Goal: Information Seeking & Learning: Learn about a topic

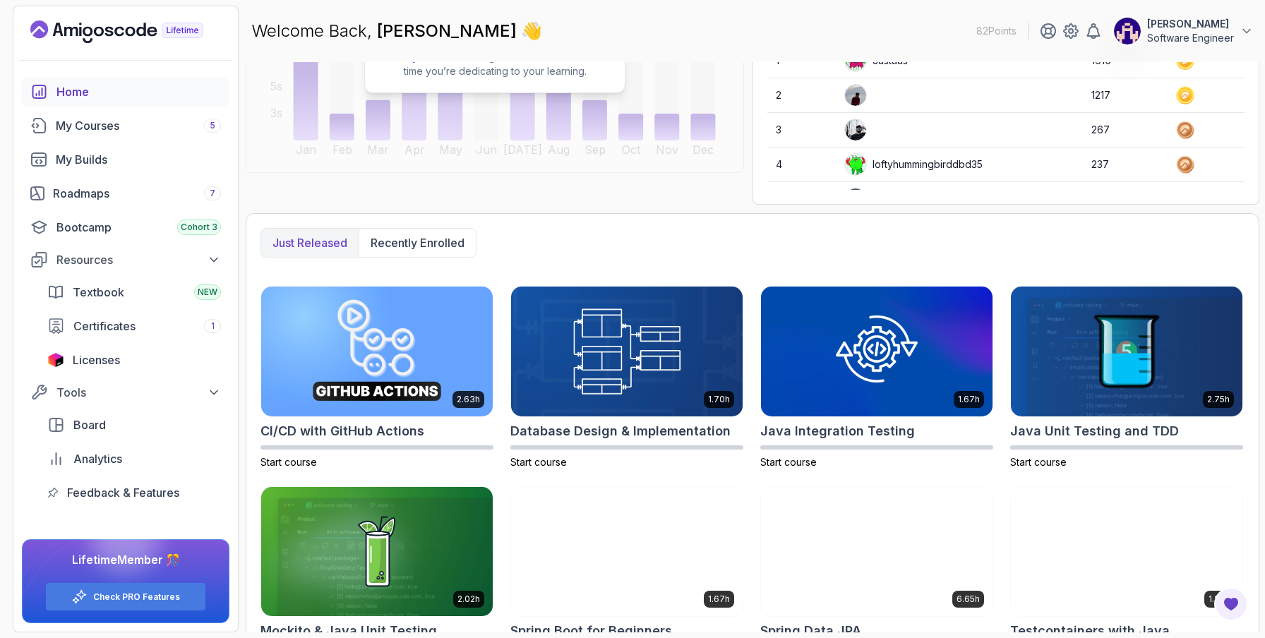
scroll to position [221, 0]
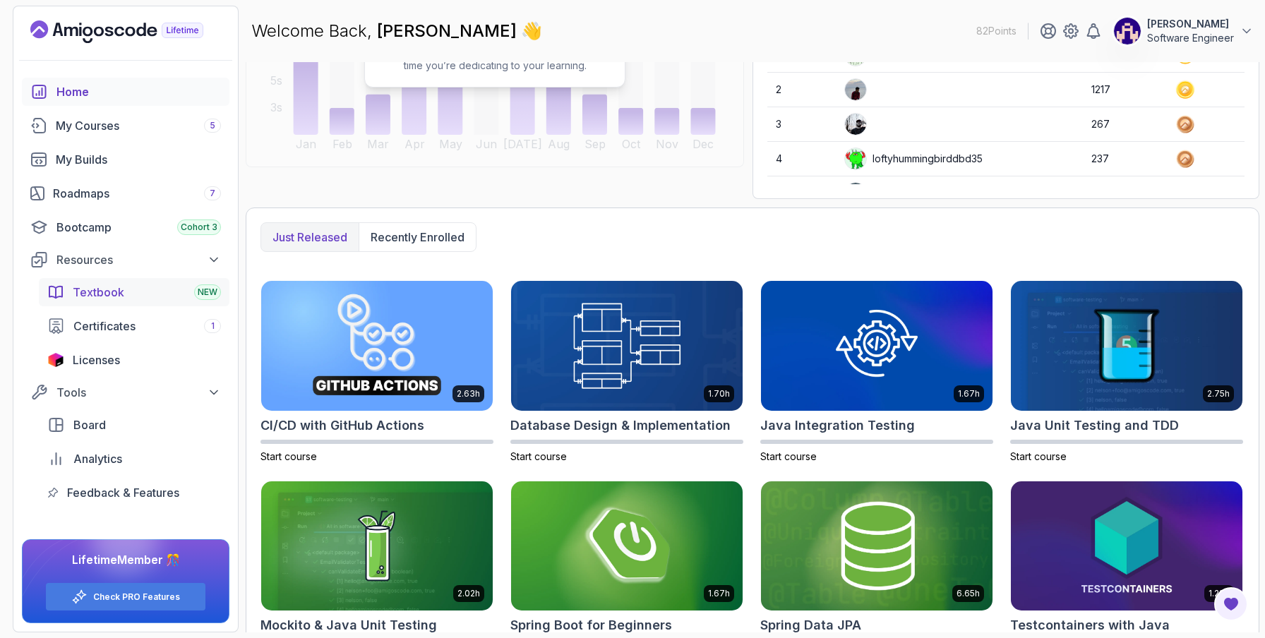
click at [139, 290] on div "Textbook NEW" at bounding box center [147, 292] width 148 height 17
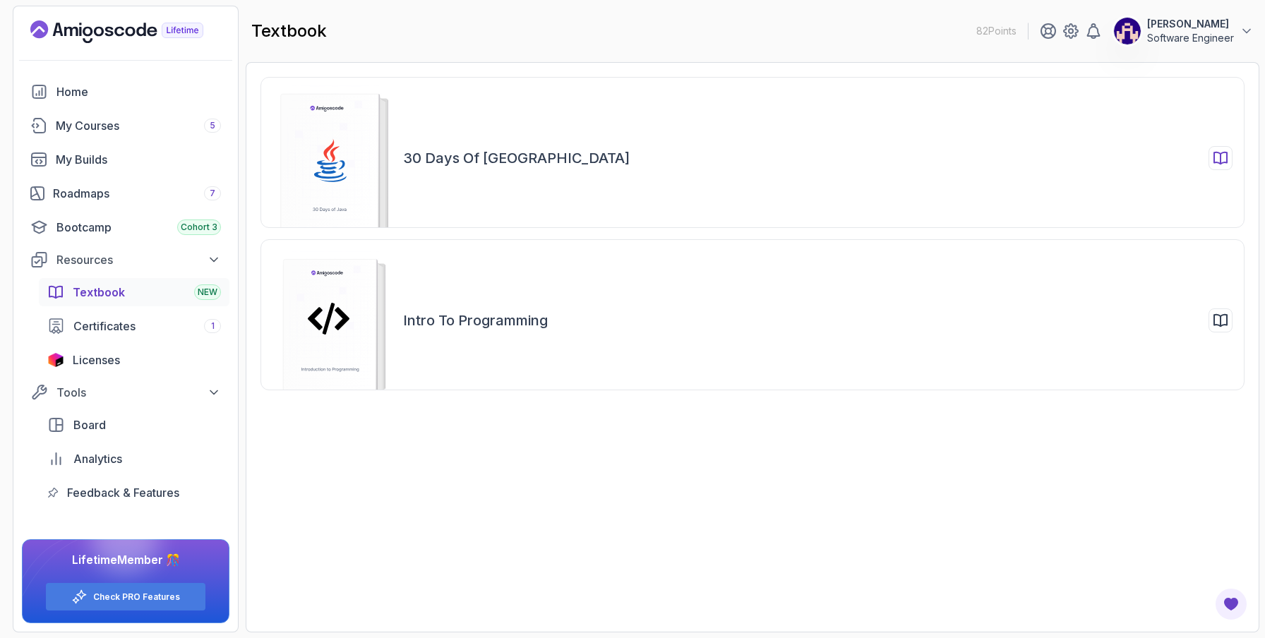
click at [340, 175] on icon at bounding box center [329, 175] width 30 height 7
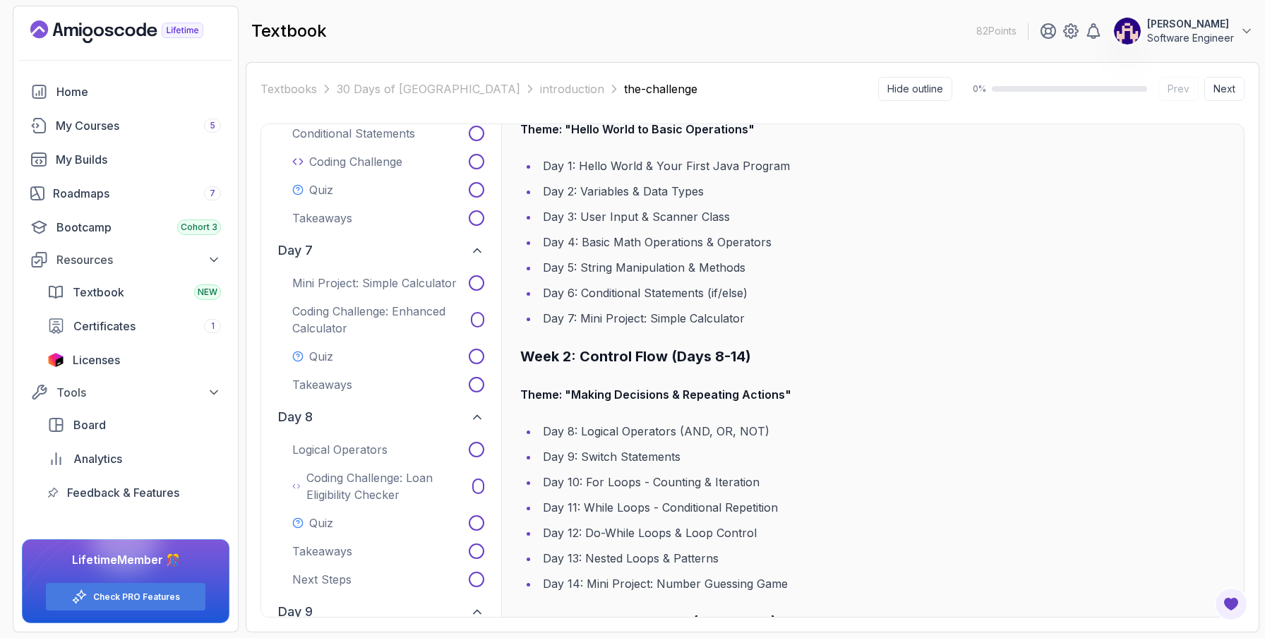
scroll to position [1109, 0]
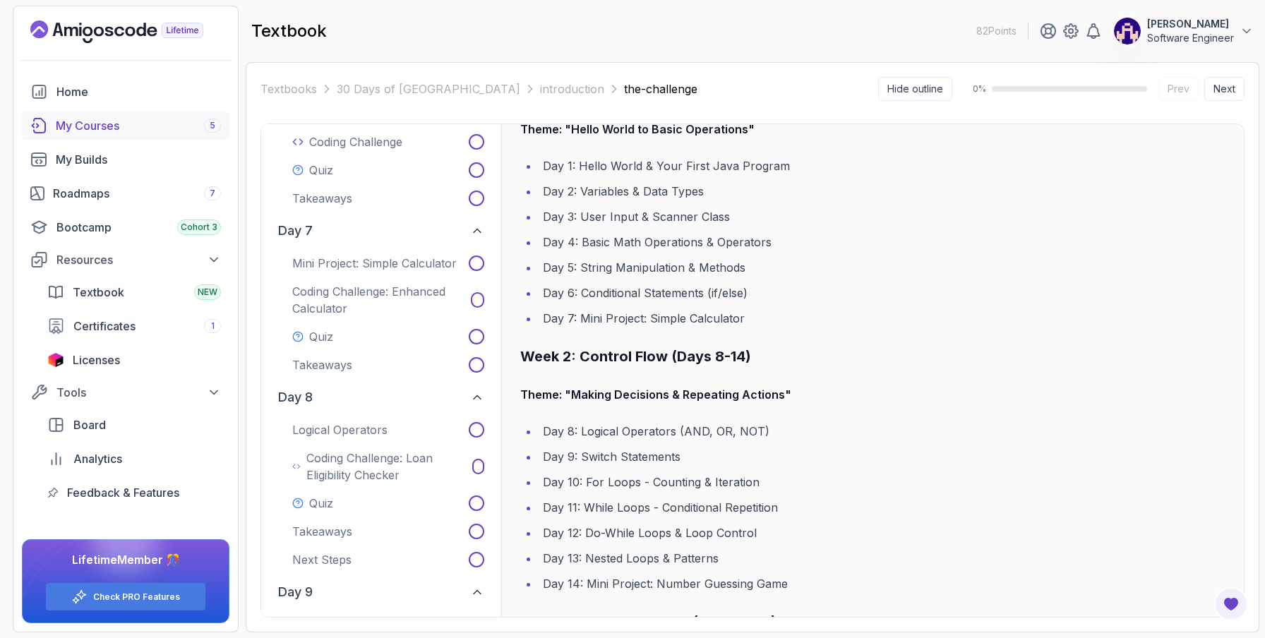
click at [134, 122] on div "My Courses 5" at bounding box center [138, 125] width 165 height 17
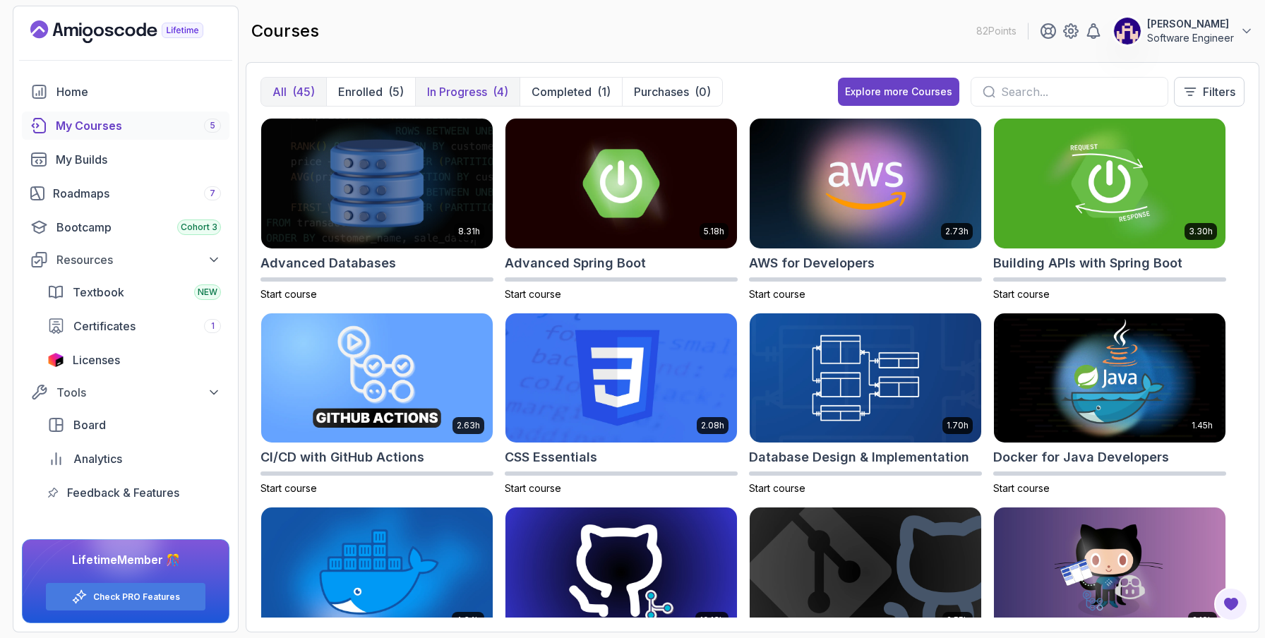
click at [457, 97] on p "In Progress" at bounding box center [457, 91] width 60 height 17
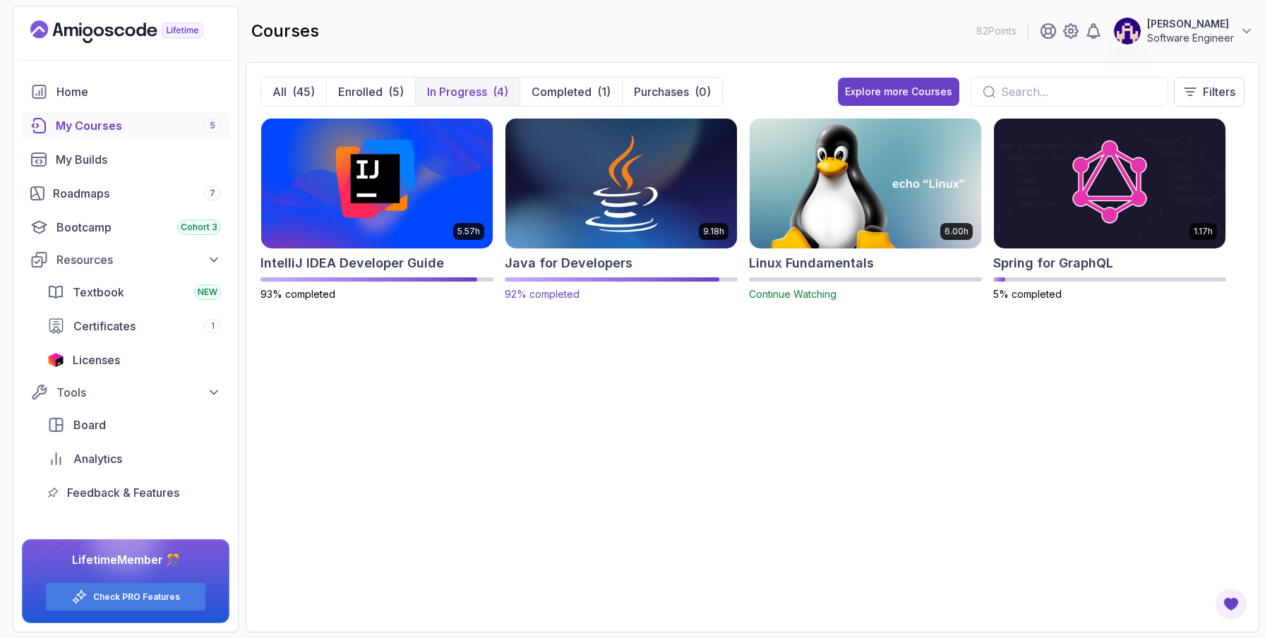
click at [604, 189] on img at bounding box center [621, 183] width 243 height 136
click at [574, 185] on img at bounding box center [621, 183] width 243 height 136
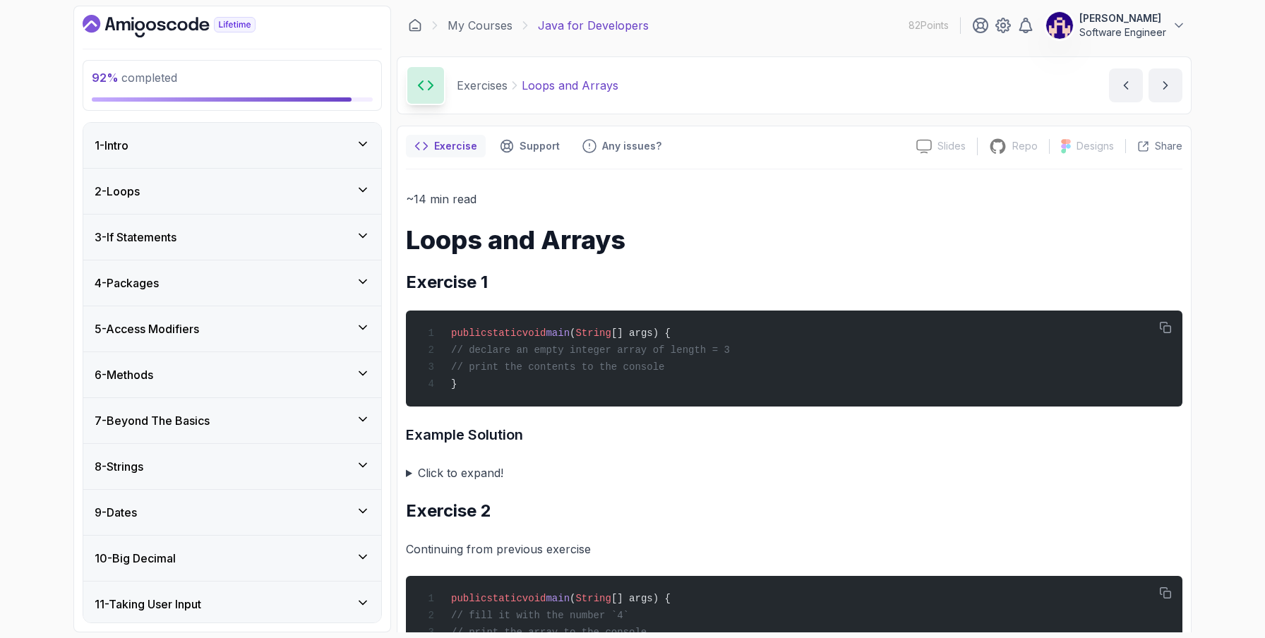
click at [356, 191] on icon at bounding box center [363, 190] width 14 height 14
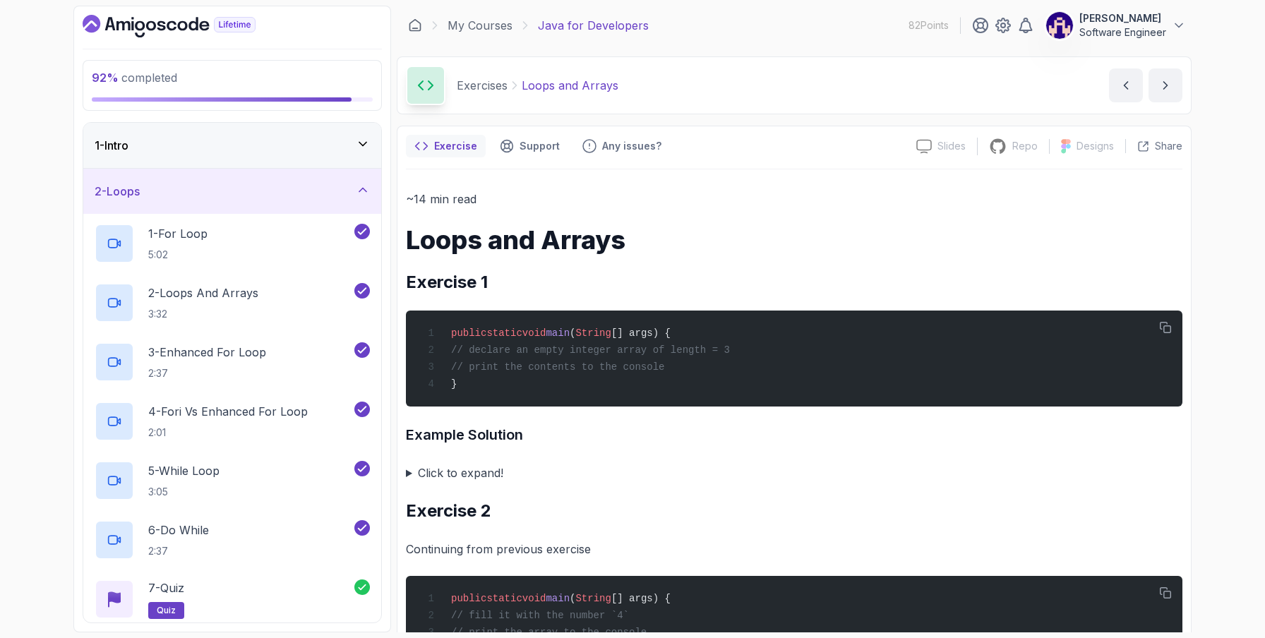
click at [362, 189] on icon at bounding box center [363, 190] width 14 height 14
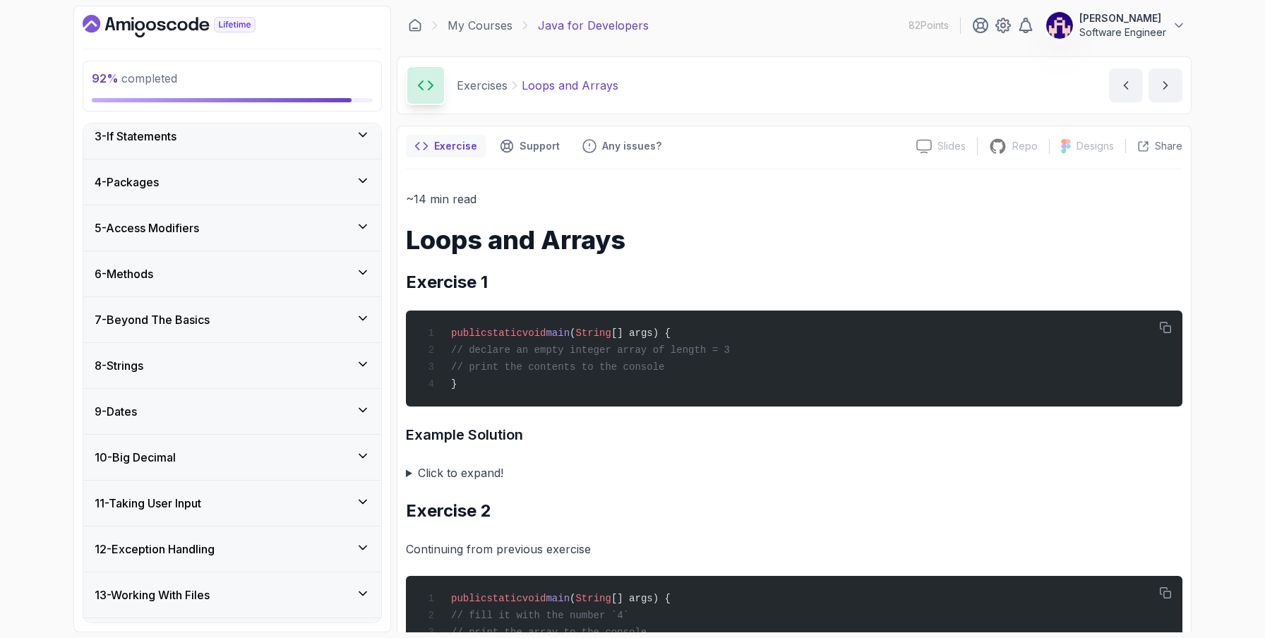
scroll to position [113, 0]
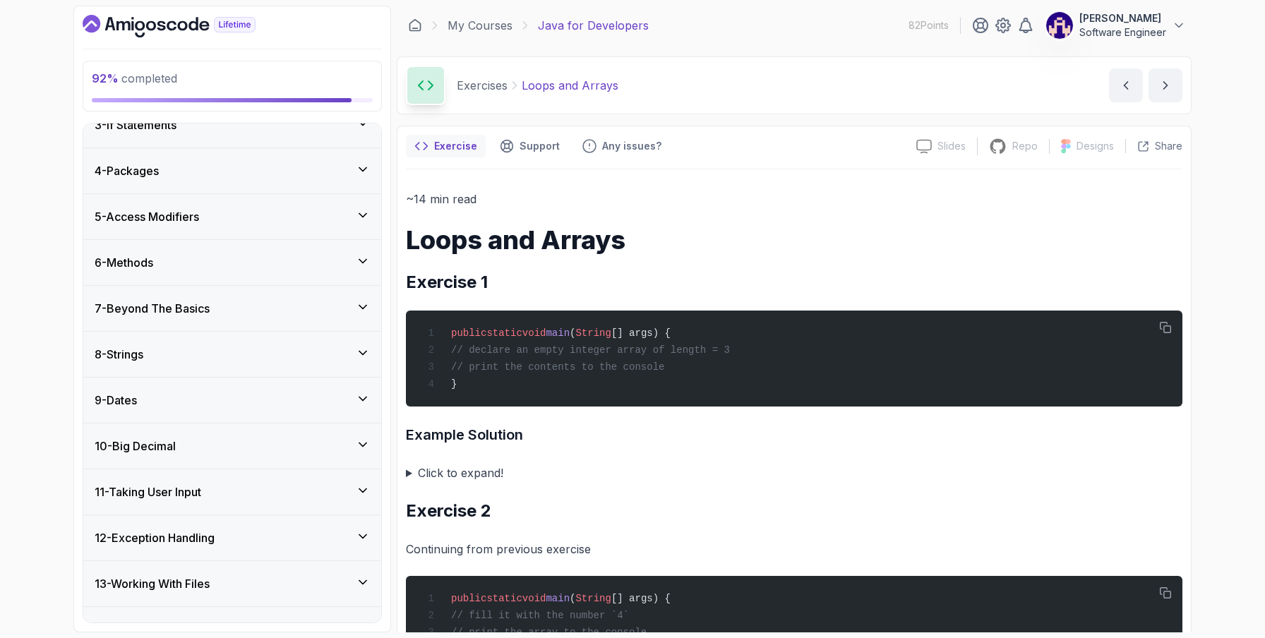
click at [362, 356] on icon at bounding box center [363, 353] width 14 height 14
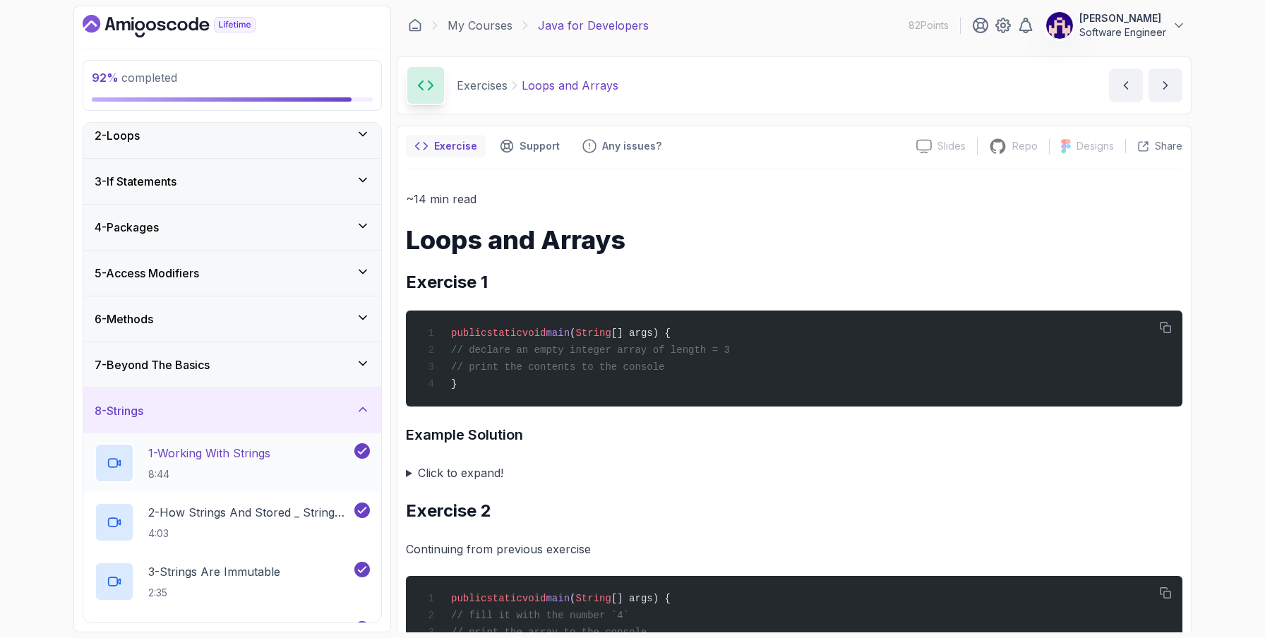
scroll to position [56, 0]
click at [361, 414] on icon at bounding box center [363, 409] width 14 height 14
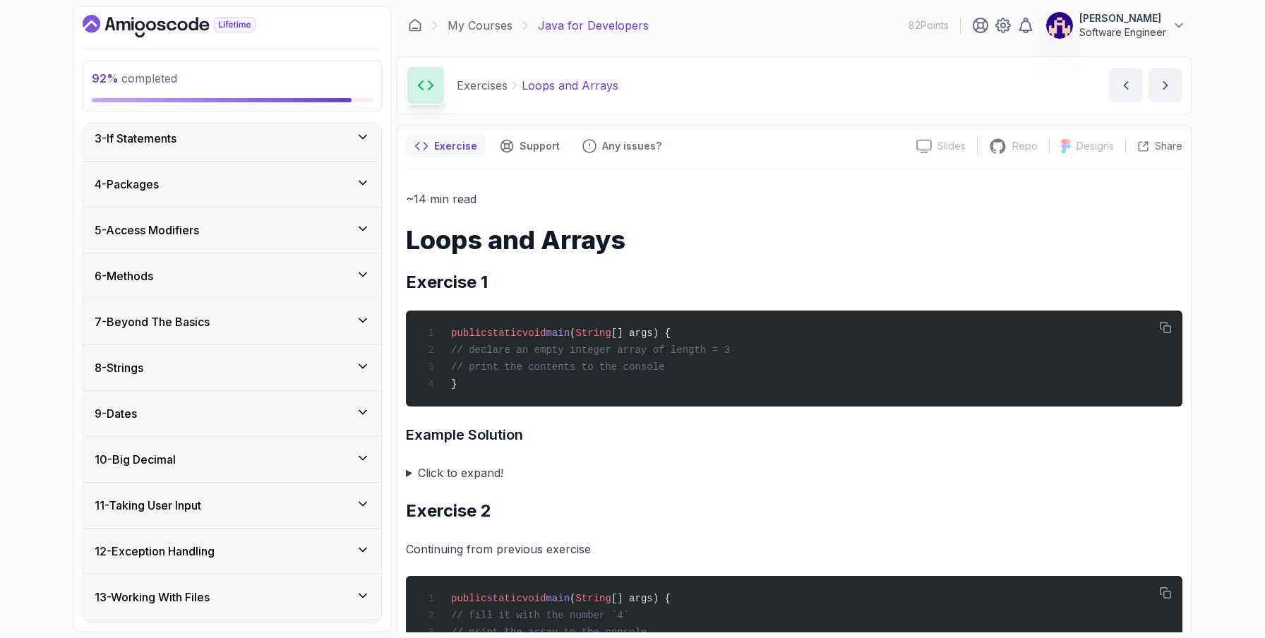
scroll to position [118, 0]
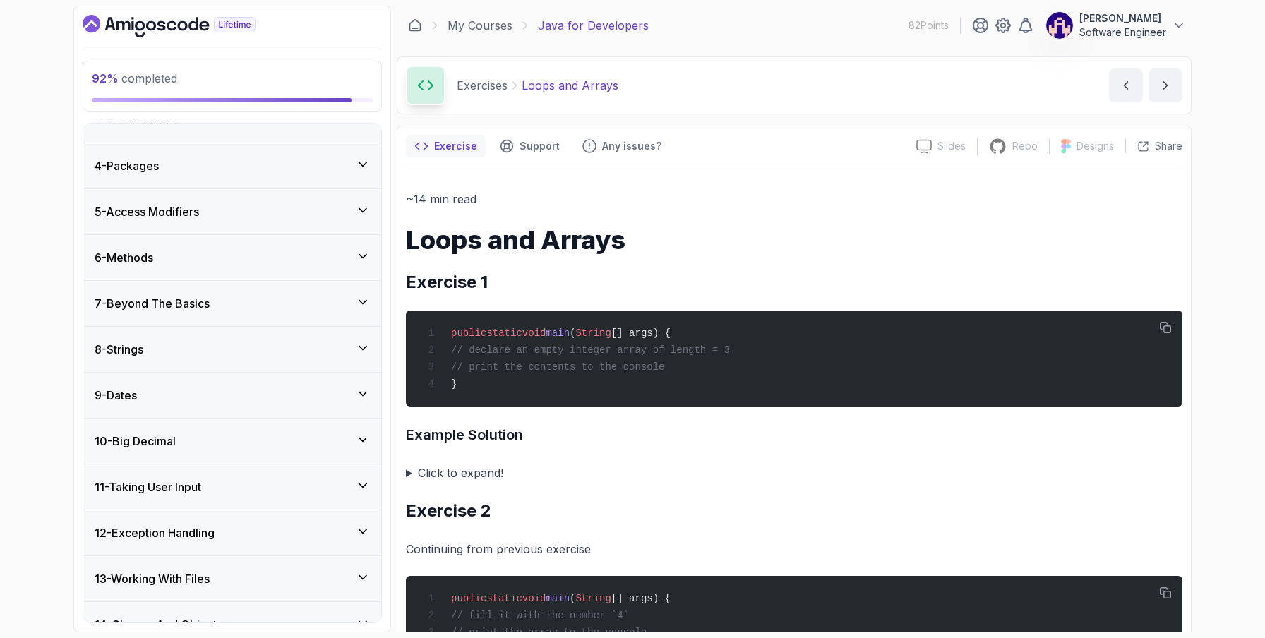
click at [354, 393] on div "9 - Dates" at bounding box center [232, 395] width 275 height 17
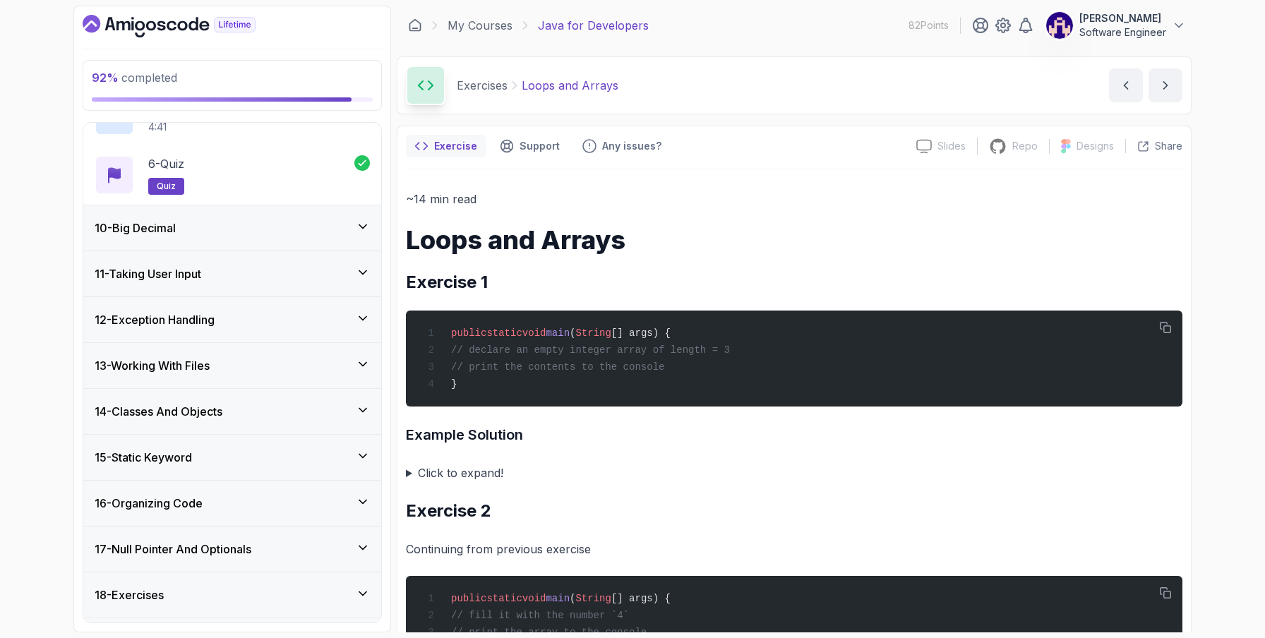
scroll to position [690, 0]
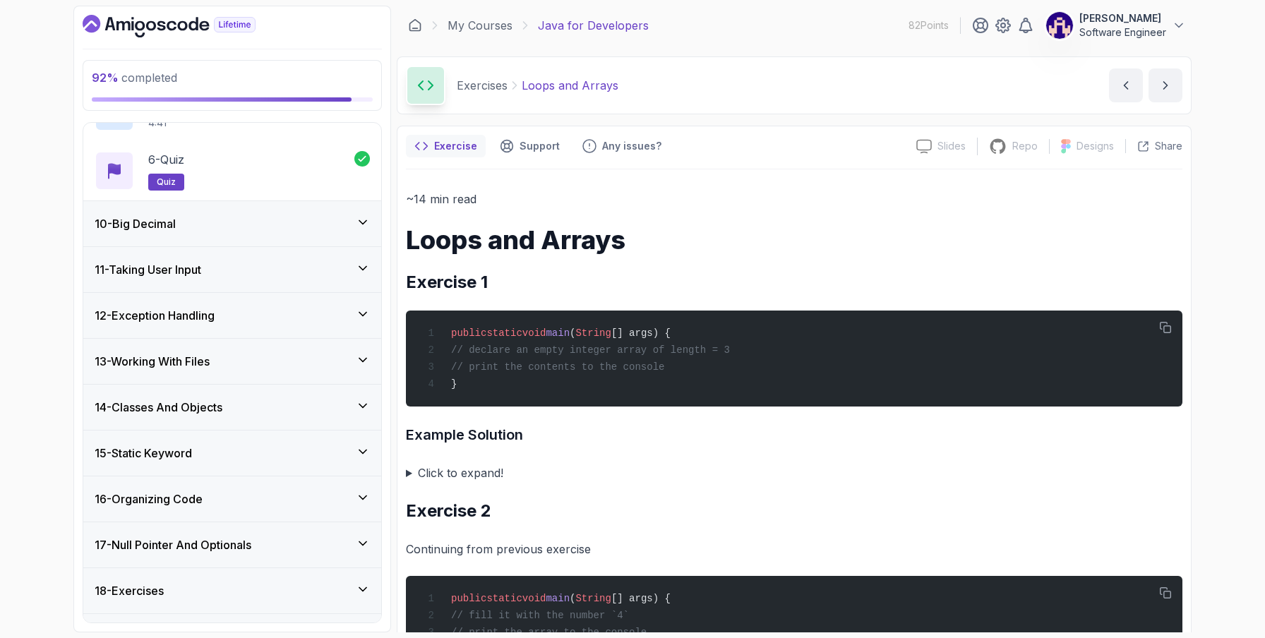
click at [356, 222] on icon at bounding box center [363, 222] width 14 height 14
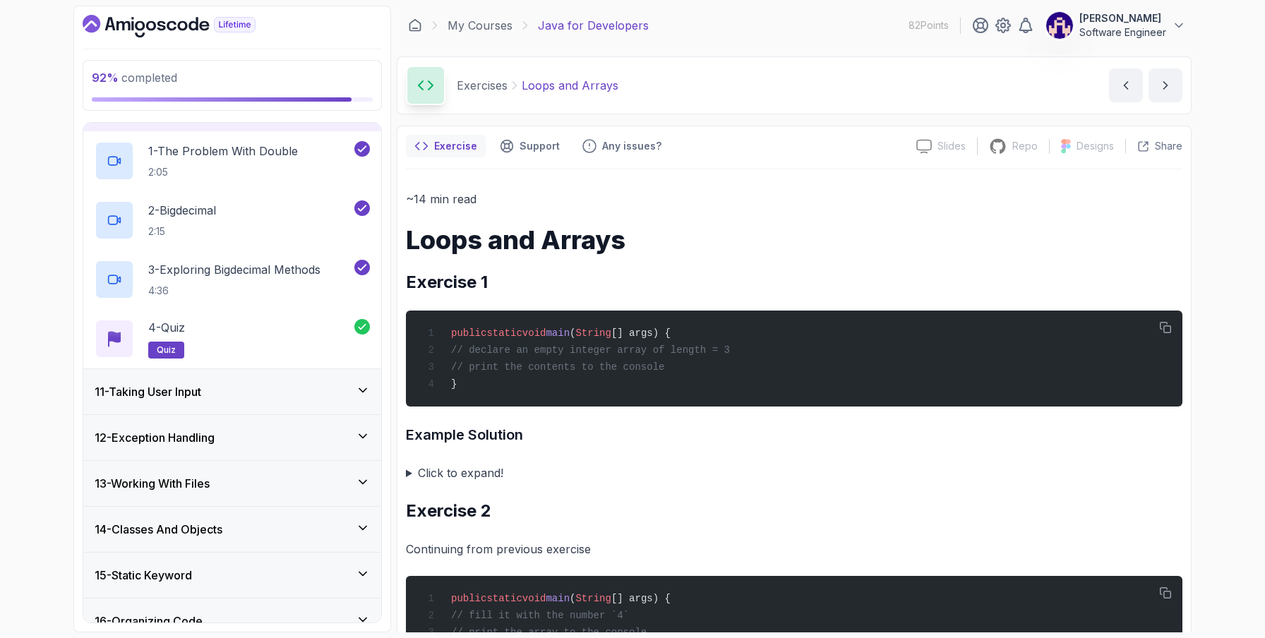
scroll to position [454, 0]
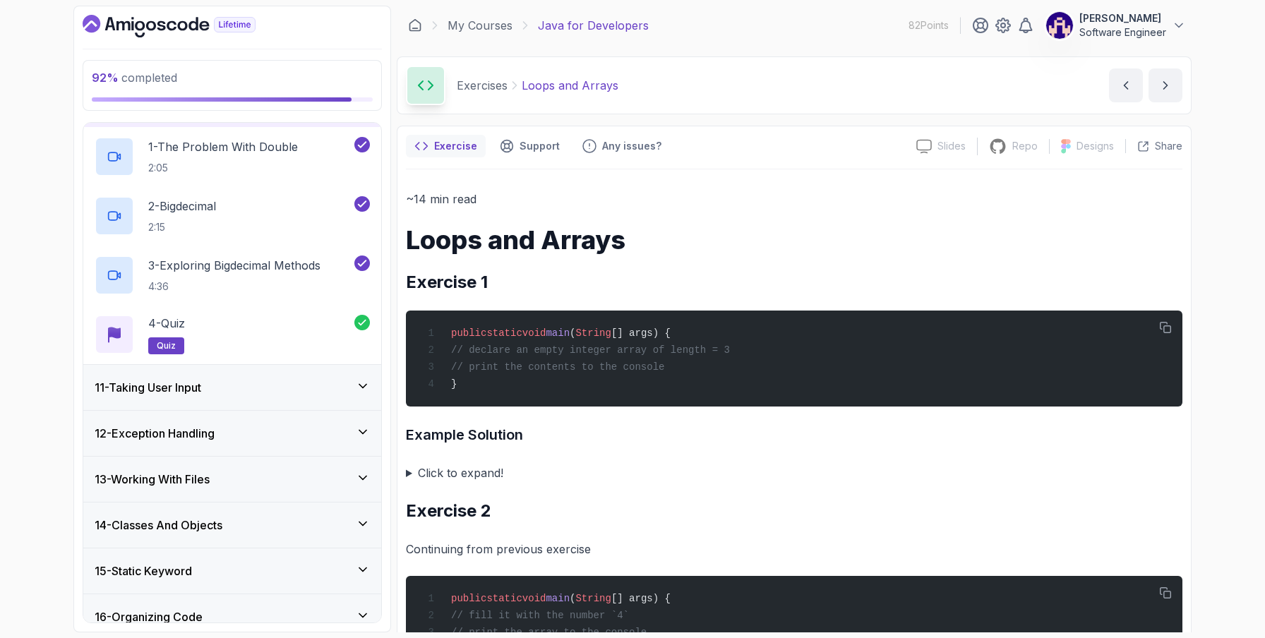
click at [362, 387] on icon at bounding box center [362, 387] width 7 height 4
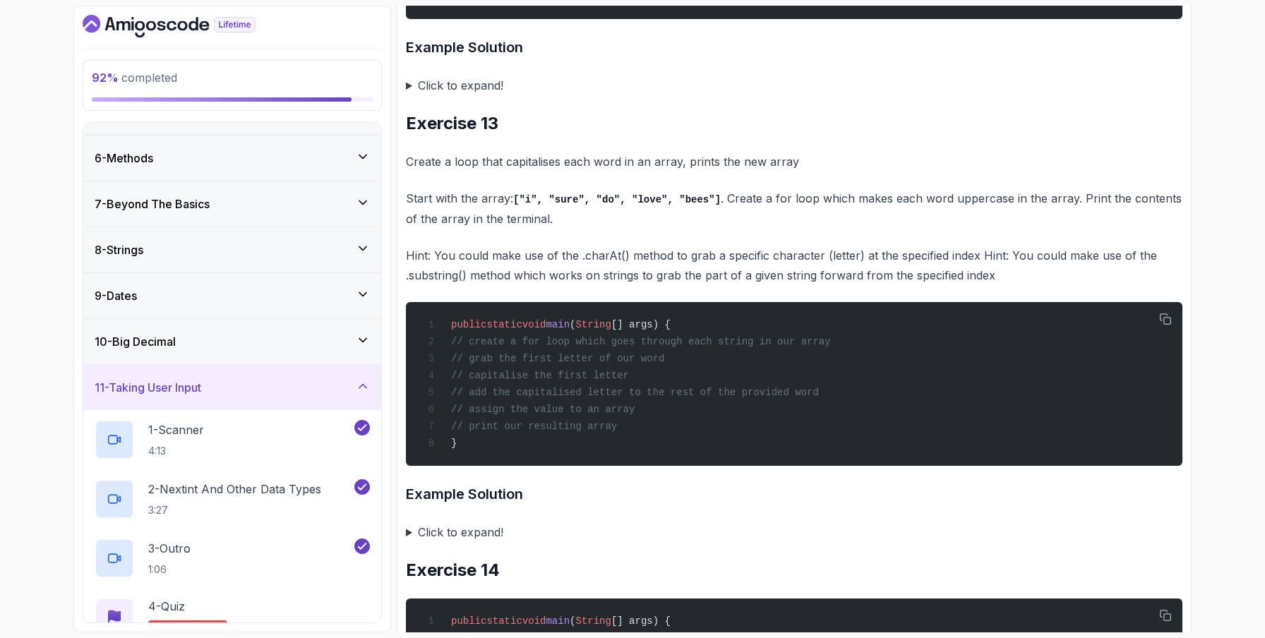
scroll to position [3737, 0]
click at [361, 201] on icon at bounding box center [363, 203] width 14 height 14
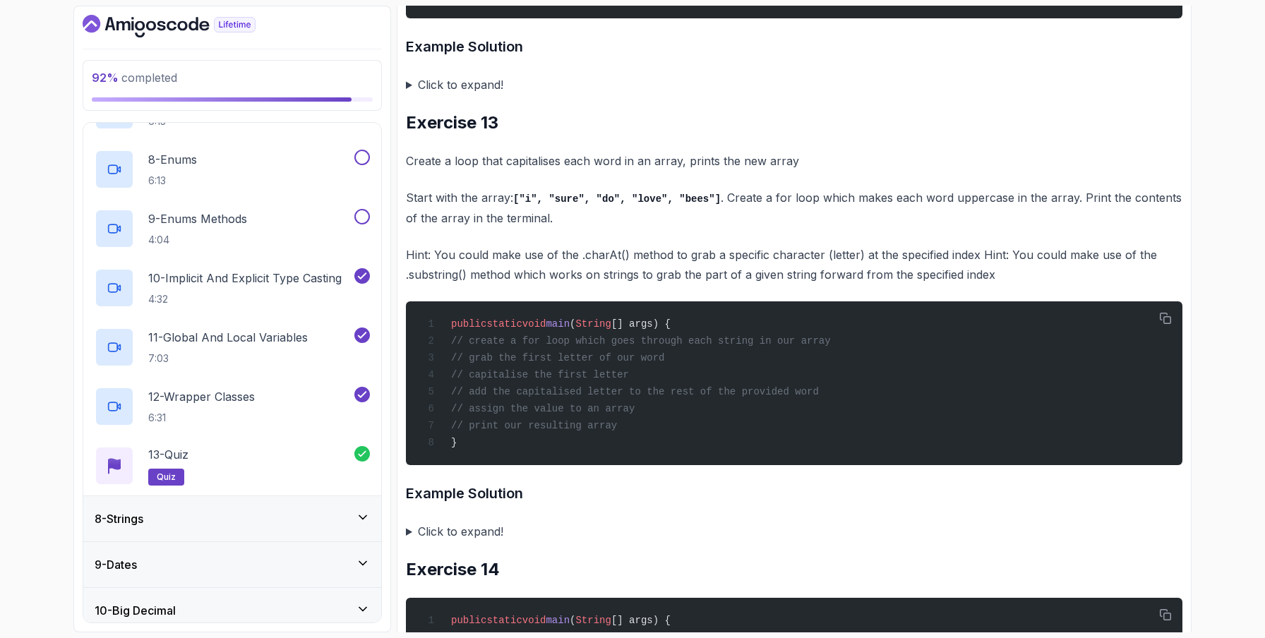
scroll to position [723, 0]
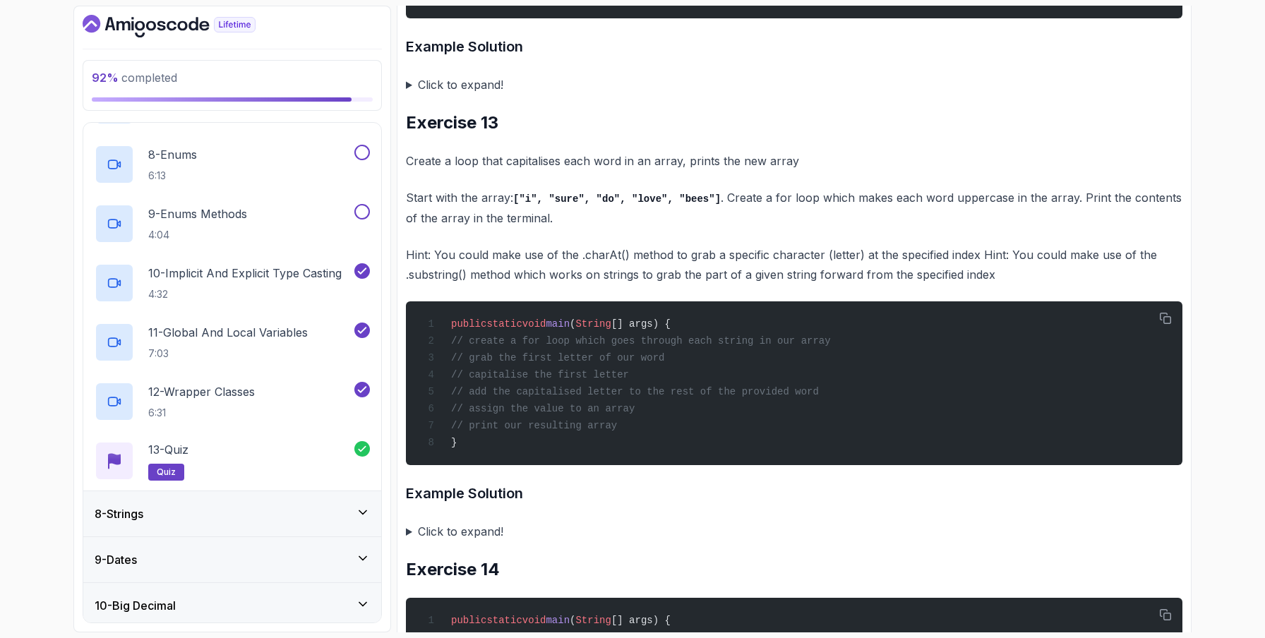
click at [356, 515] on icon at bounding box center [363, 512] width 14 height 14
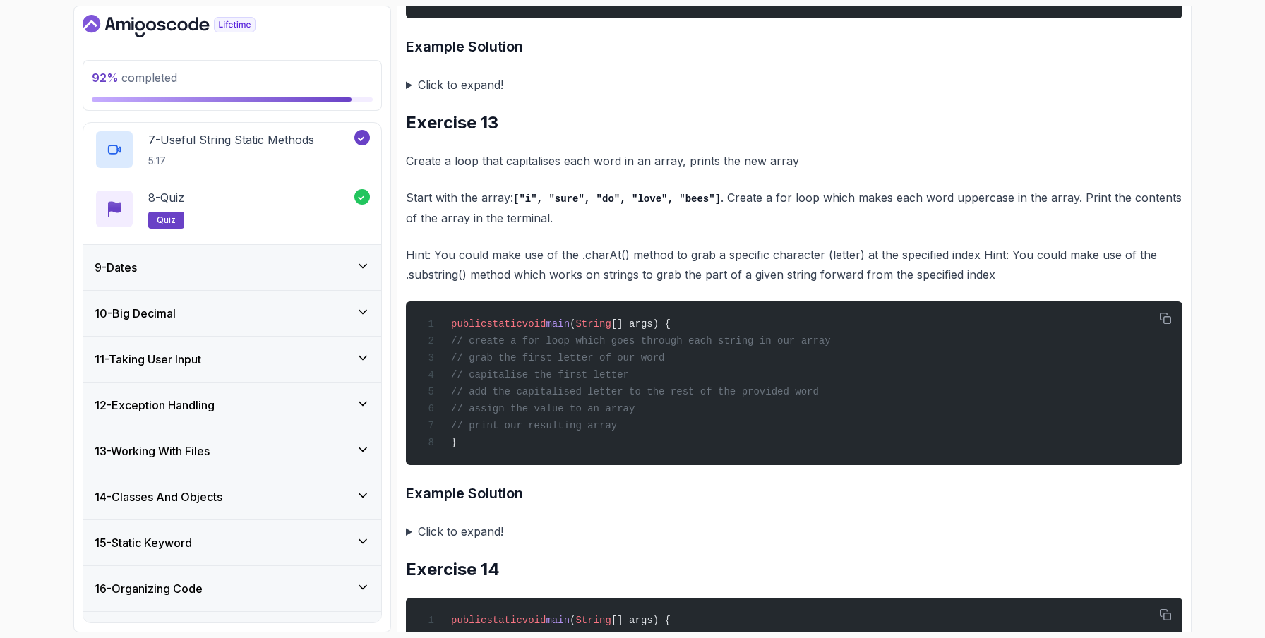
scroll to position [846, 0]
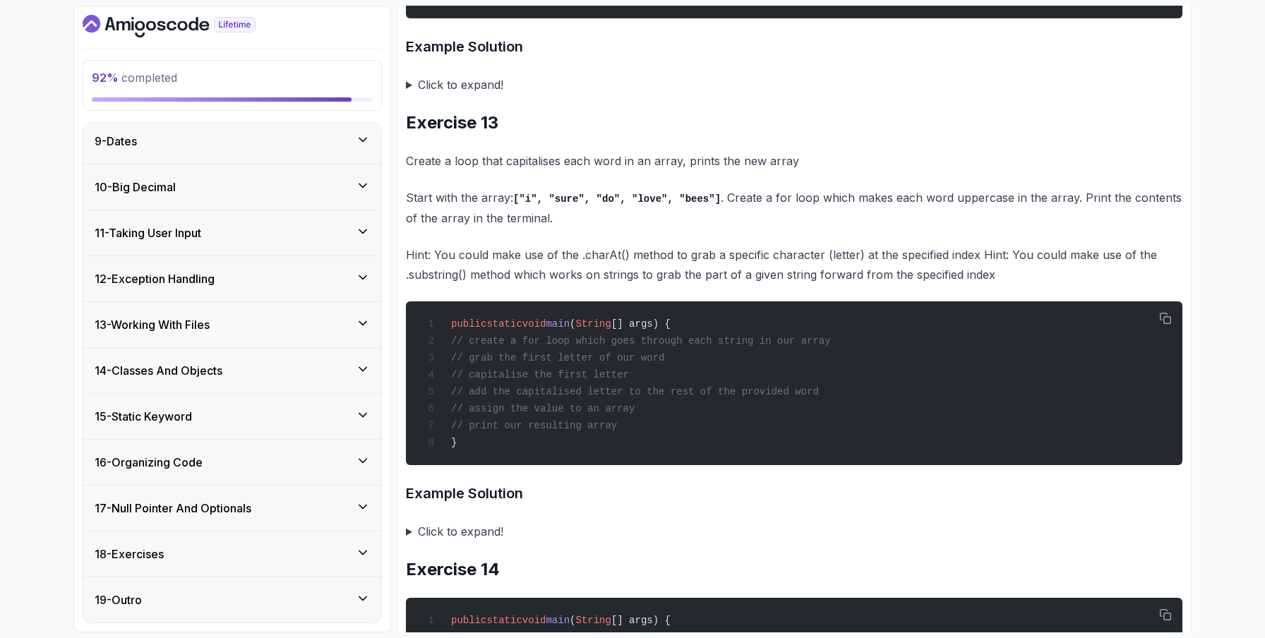
click at [345, 548] on div "18 - Exercises" at bounding box center [232, 554] width 275 height 17
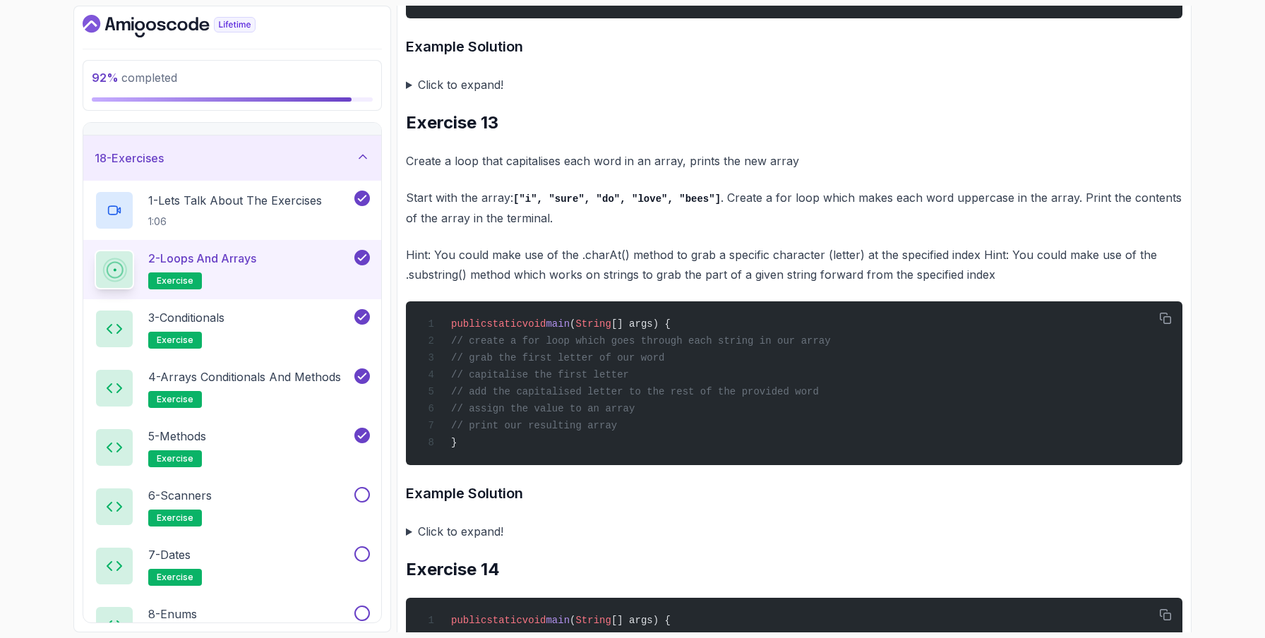
scroll to position [771, 0]
